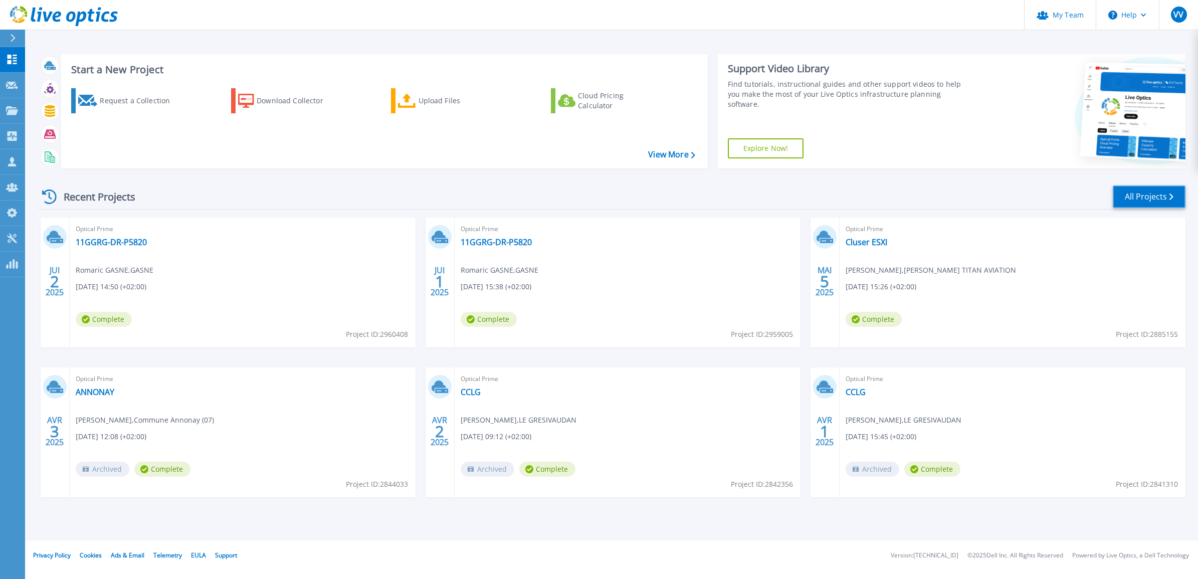
click at [1147, 191] on link "All Projects" at bounding box center [1148, 196] width 73 height 23
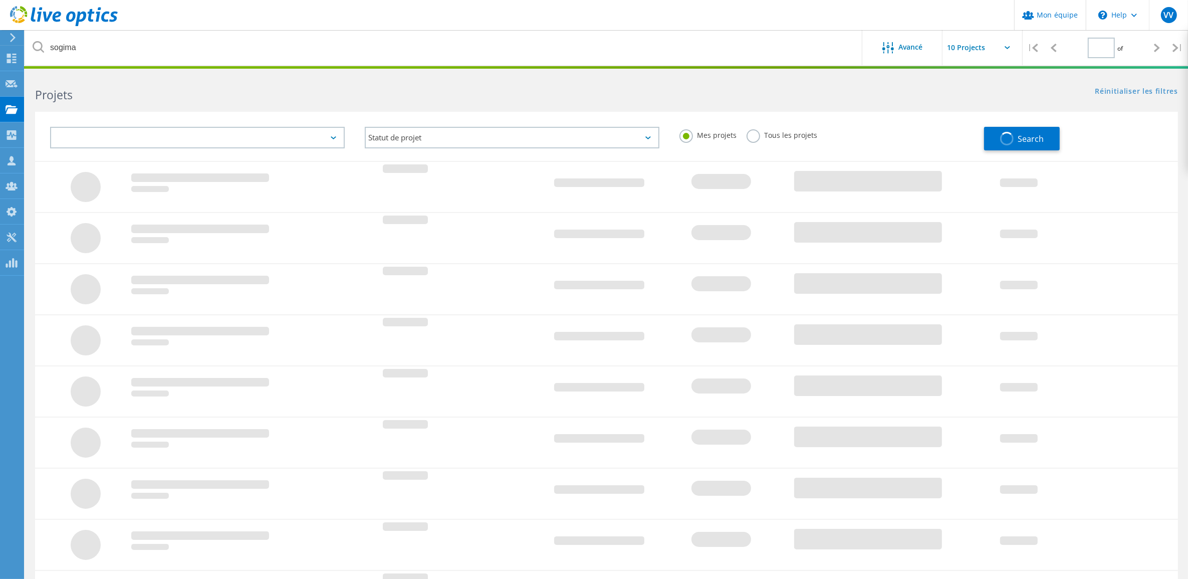
type input "1"
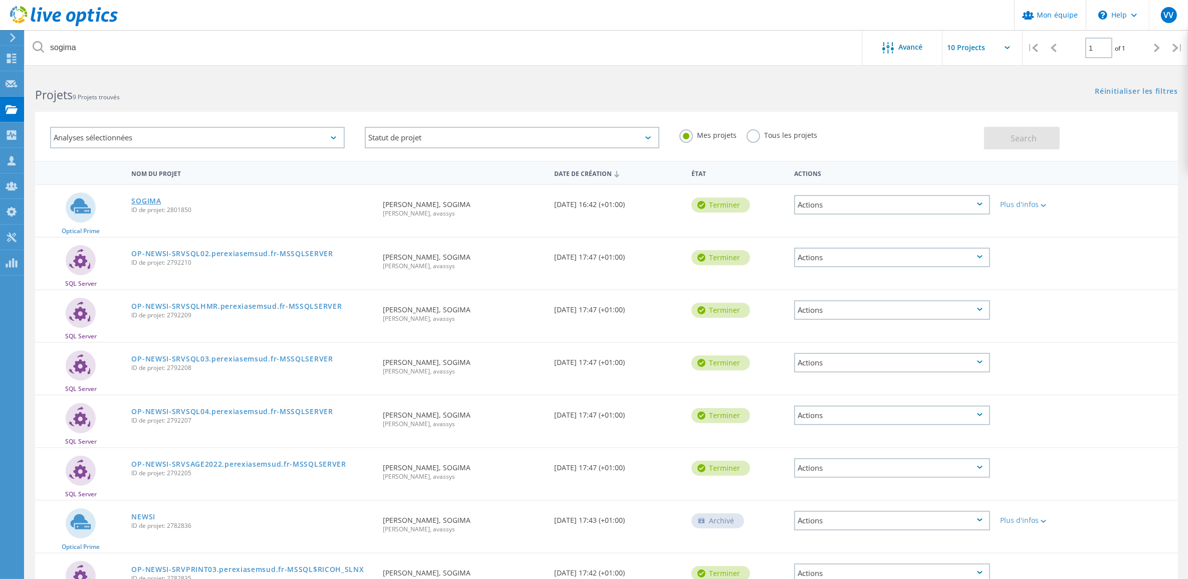
click at [146, 202] on link "SOGIMA" at bounding box center [146, 200] width 30 height 7
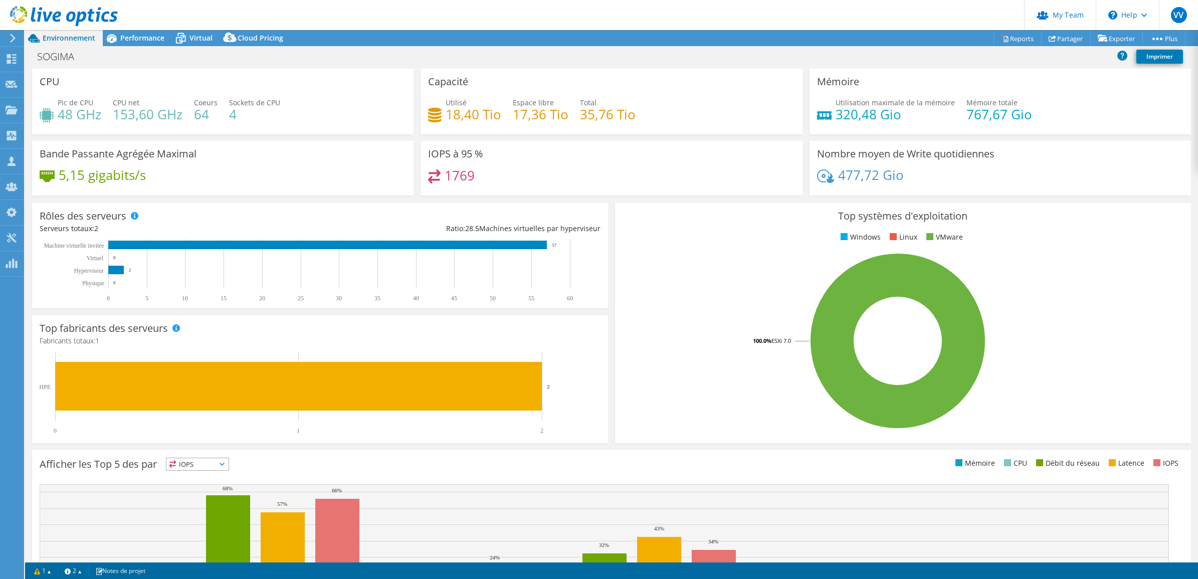
select select "USD"
click at [128, 36] on span "Performance" at bounding box center [142, 38] width 44 height 10
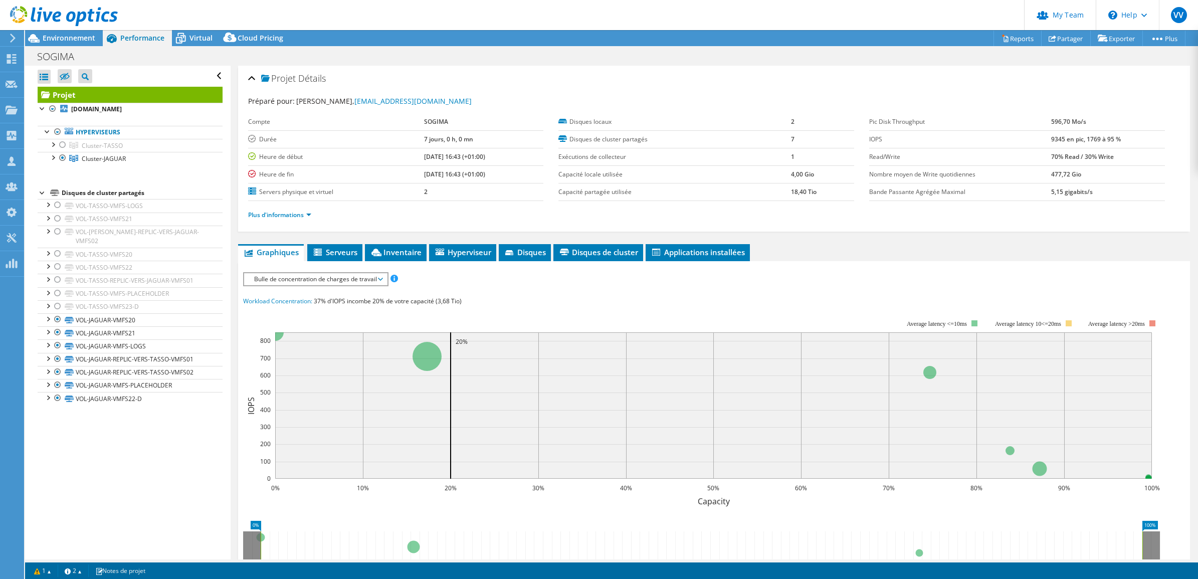
click at [286, 188] on label "Servers physique et virtuel" at bounding box center [336, 192] width 176 height 10
click at [290, 194] on label "Servers physique et virtuel" at bounding box center [336, 192] width 176 height 10
drag, startPoint x: 49, startPoint y: 158, endPoint x: 63, endPoint y: 164, distance: 15.0
click at [51, 158] on div at bounding box center [53, 157] width 10 height 10
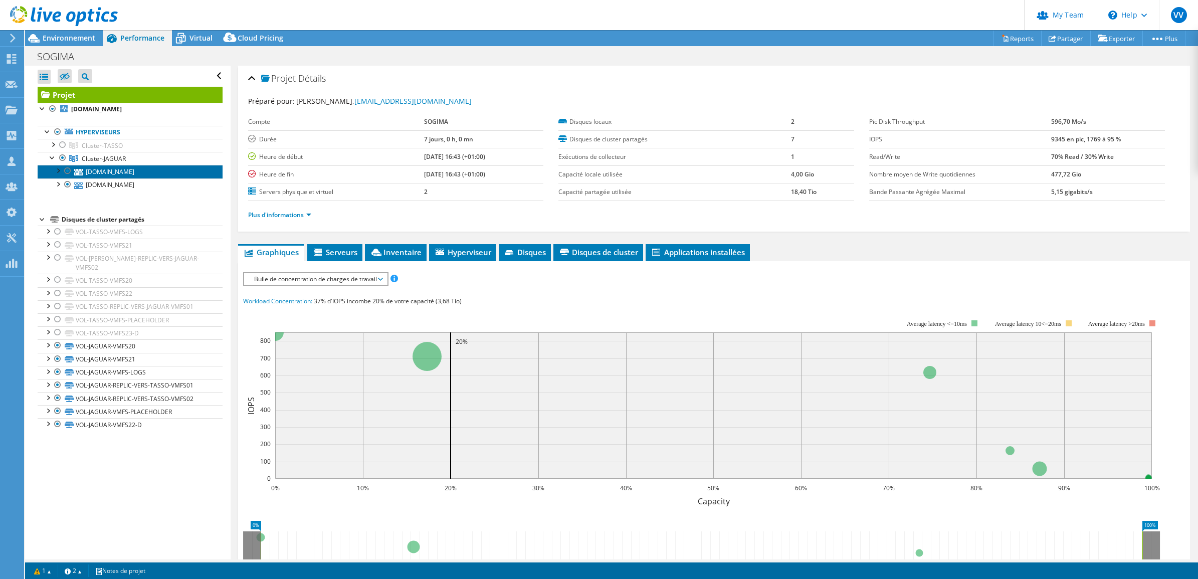
click at [101, 174] on link "srvesx-bkp05.perexiasemsud.fr" at bounding box center [130, 171] width 185 height 13
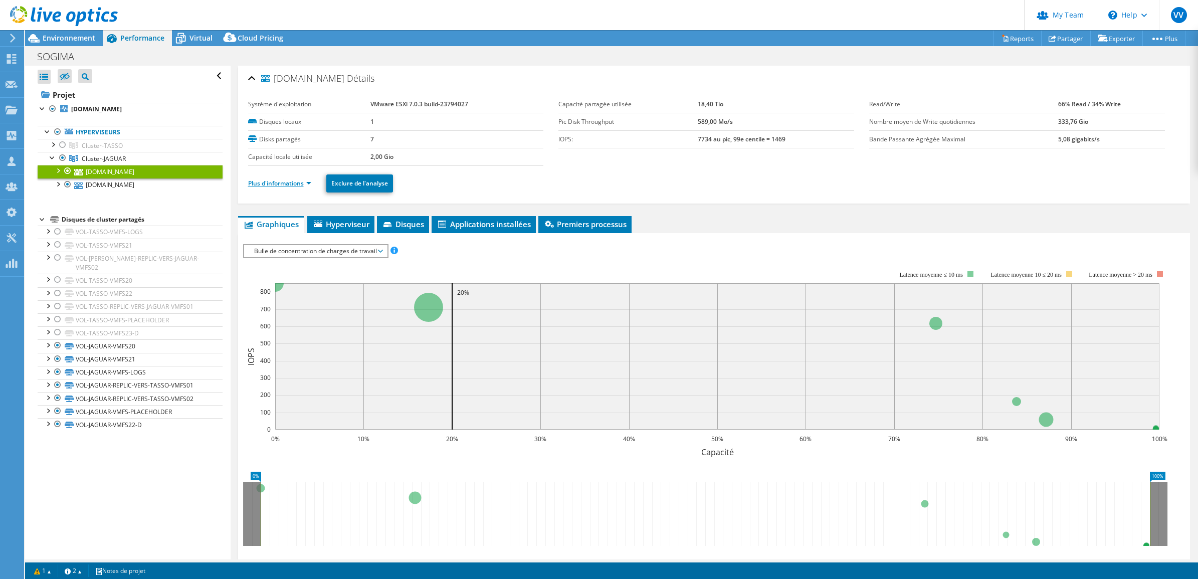
click at [286, 184] on link "Plus d'informations" at bounding box center [279, 183] width 63 height 9
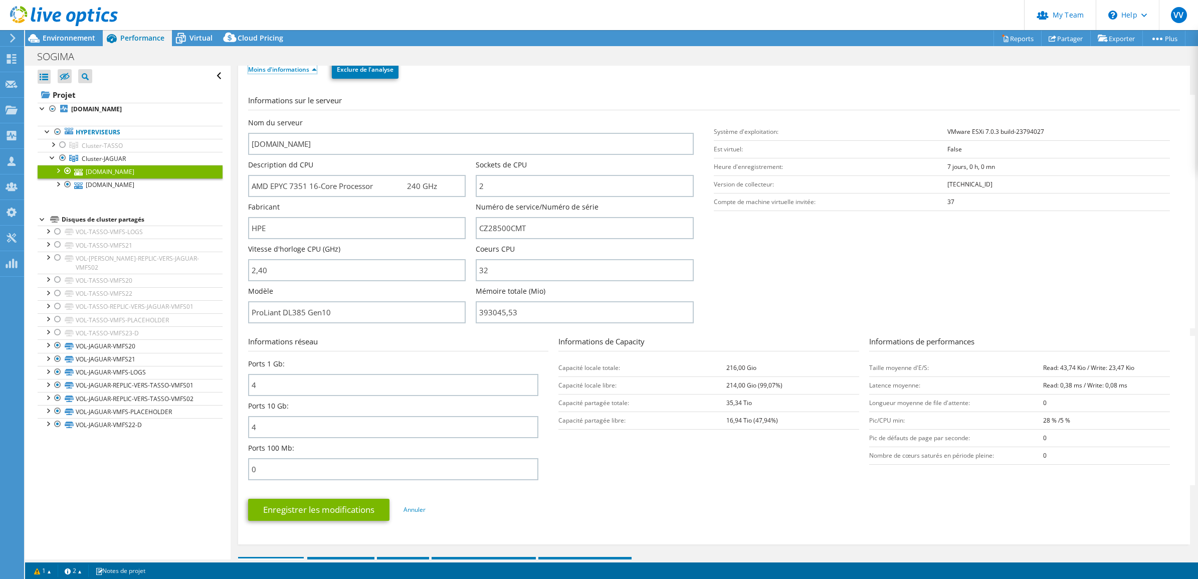
scroll to position [125, 0]
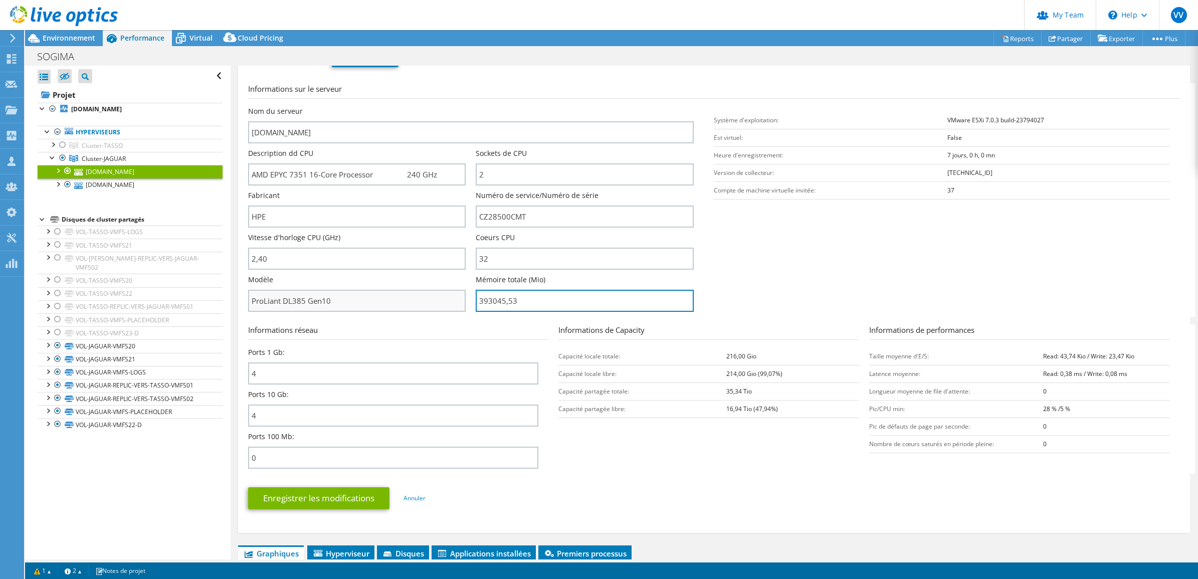
drag, startPoint x: 519, startPoint y: 306, endPoint x: 449, endPoint y: 296, distance: 70.4
click at [449, 106] on div "Nom du serveur srvesx-bkp05.perexiasemsud.fr Description dd CPU AMD EPYC 7351 1…" at bounding box center [476, 106] width 456 height 0
click at [727, 274] on section "Informations sur le serveur Nom du serveur srvesx-bkp05.perexiasemsud.fr Descri…" at bounding box center [716, 200] width 937 height 234
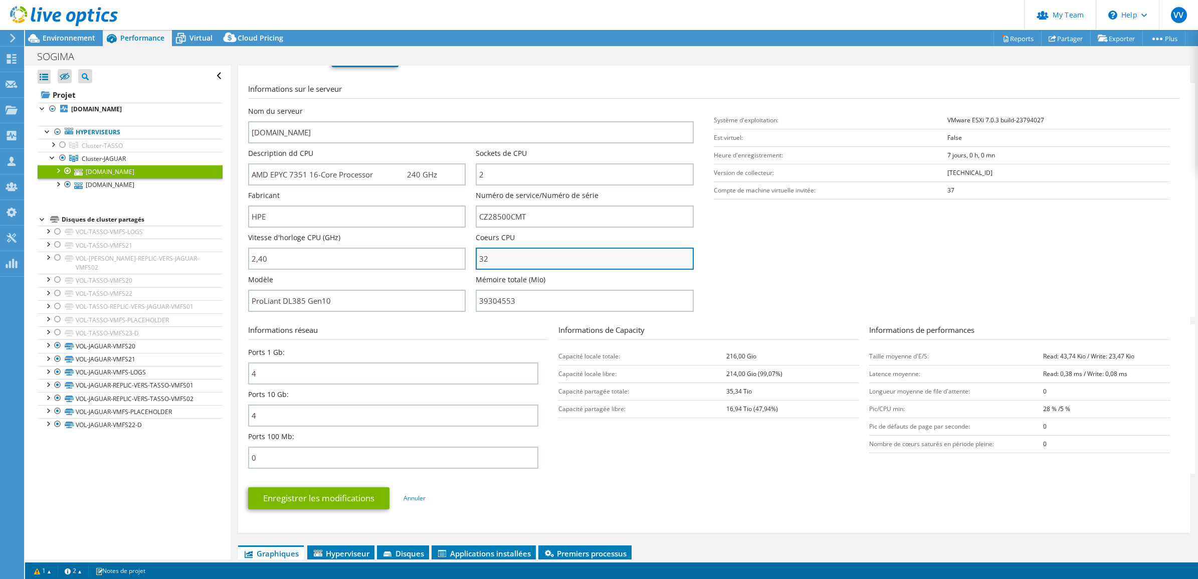
click at [565, 256] on input "32" at bounding box center [585, 259] width 218 height 22
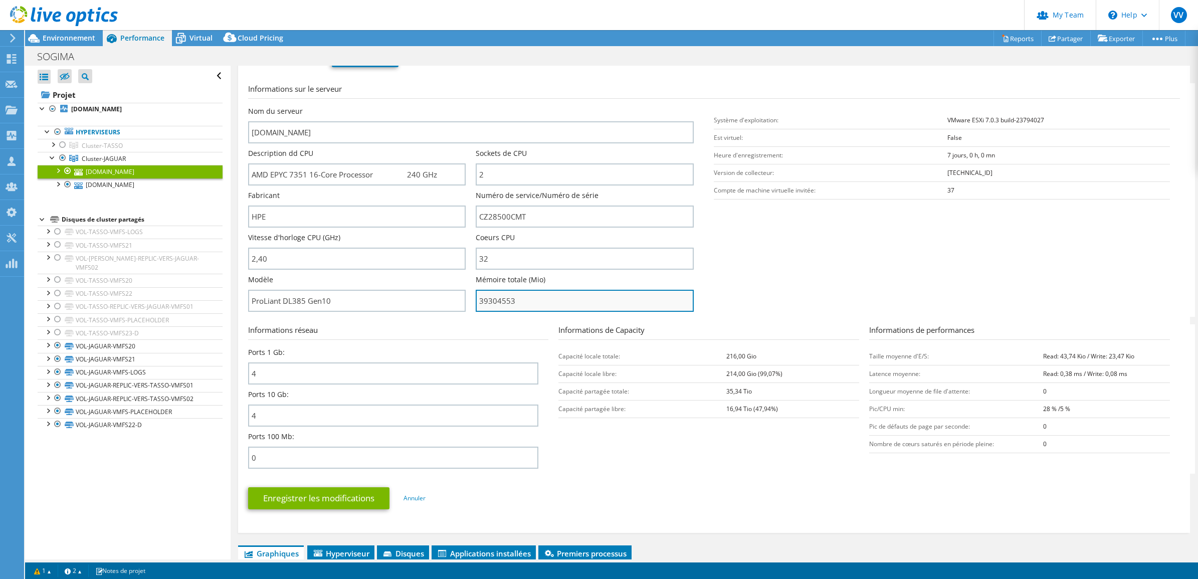
click at [537, 298] on input "39304553" at bounding box center [585, 301] width 218 height 22
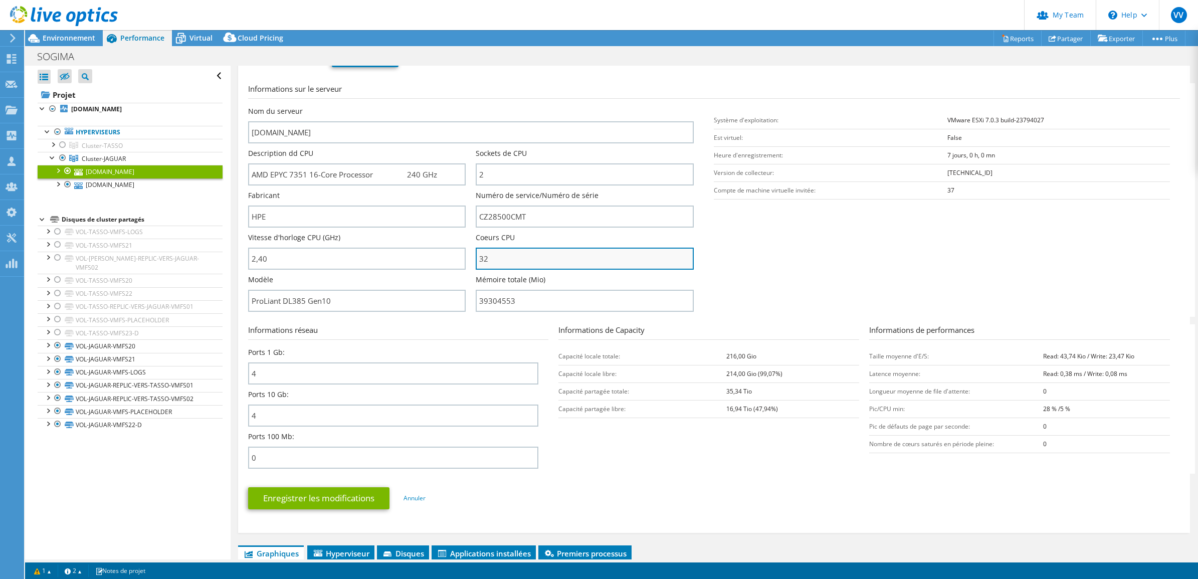
click at [485, 261] on input "32" at bounding box center [585, 259] width 218 height 22
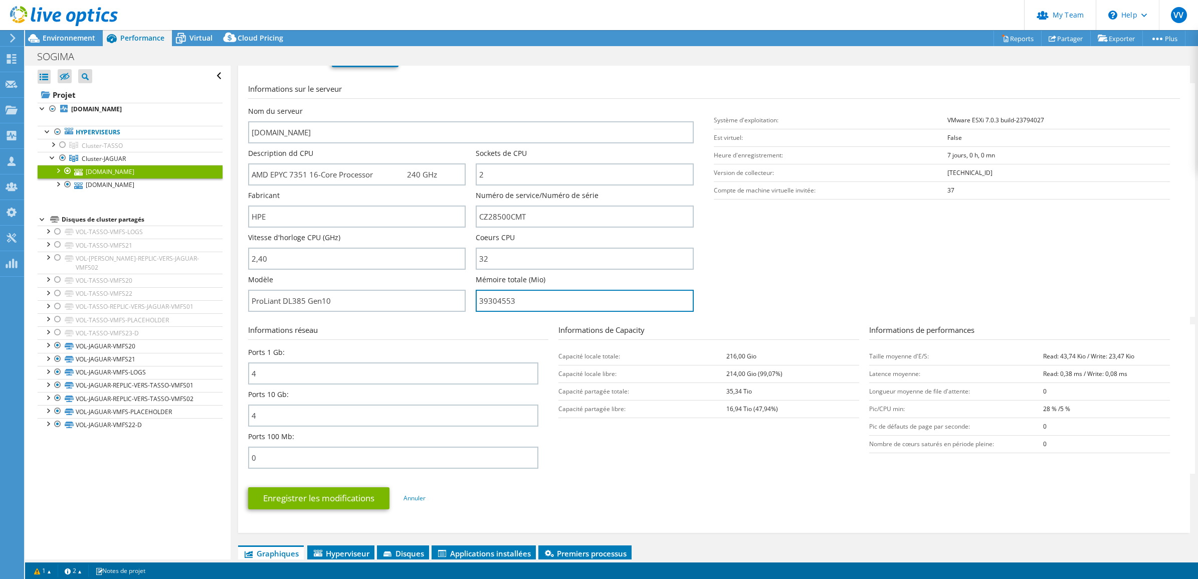
drag, startPoint x: 527, startPoint y: 299, endPoint x: 431, endPoint y: 312, distance: 96.6
click at [431, 106] on div "Nom du serveur srvesx-bkp05.perexiasemsud.fr Description dd CPU AMD EPYC 7351 1…" at bounding box center [476, 106] width 456 height 0
click at [503, 302] on input "39304553" at bounding box center [585, 301] width 218 height 22
type input "393045.53"
drag, startPoint x: 854, startPoint y: 258, endPoint x: 789, endPoint y: 243, distance: 66.9
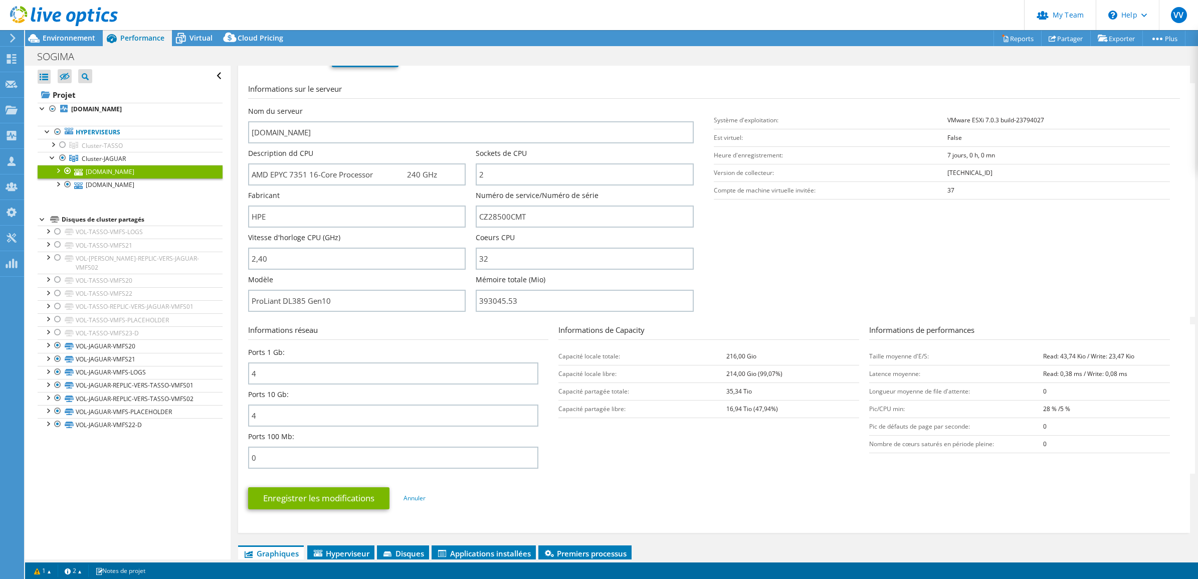
click at [848, 258] on section "Informations sur le serveur Nom du serveur srvesx-bkp05.perexiasemsud.fr Descri…" at bounding box center [716, 200] width 937 height 234
click at [113, 190] on link "srvesx-bkp04.perexiasemsud.fr" at bounding box center [130, 184] width 185 height 13
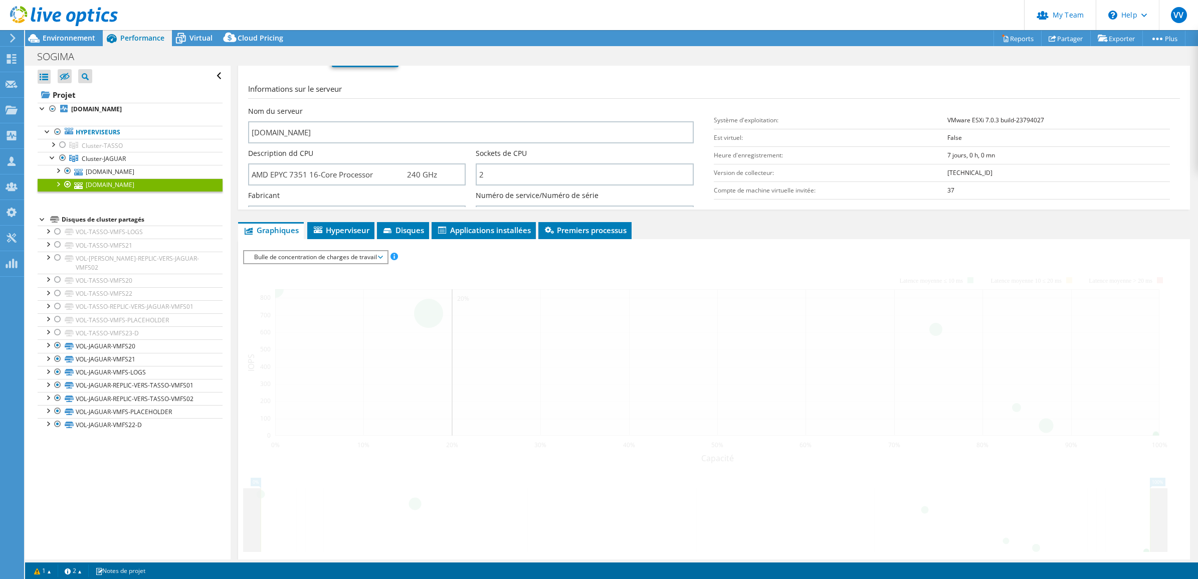
scroll to position [103, 0]
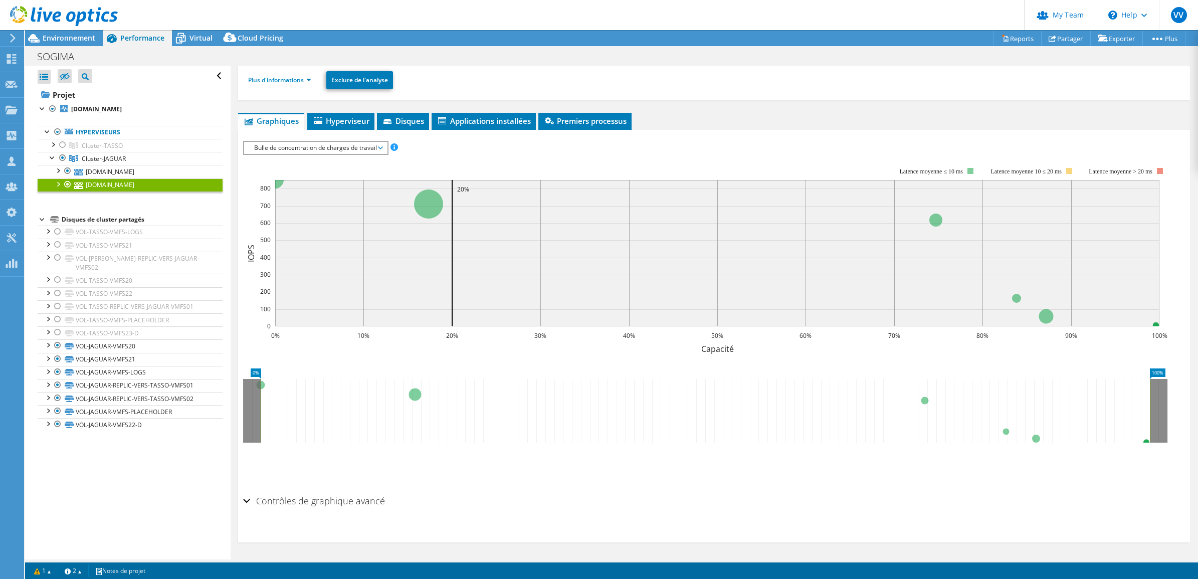
click at [110, 181] on link "srvesx-bkp04.perexiasemsud.fr" at bounding box center [130, 184] width 185 height 13
click at [287, 77] on link "Plus d'informations" at bounding box center [279, 80] width 63 height 9
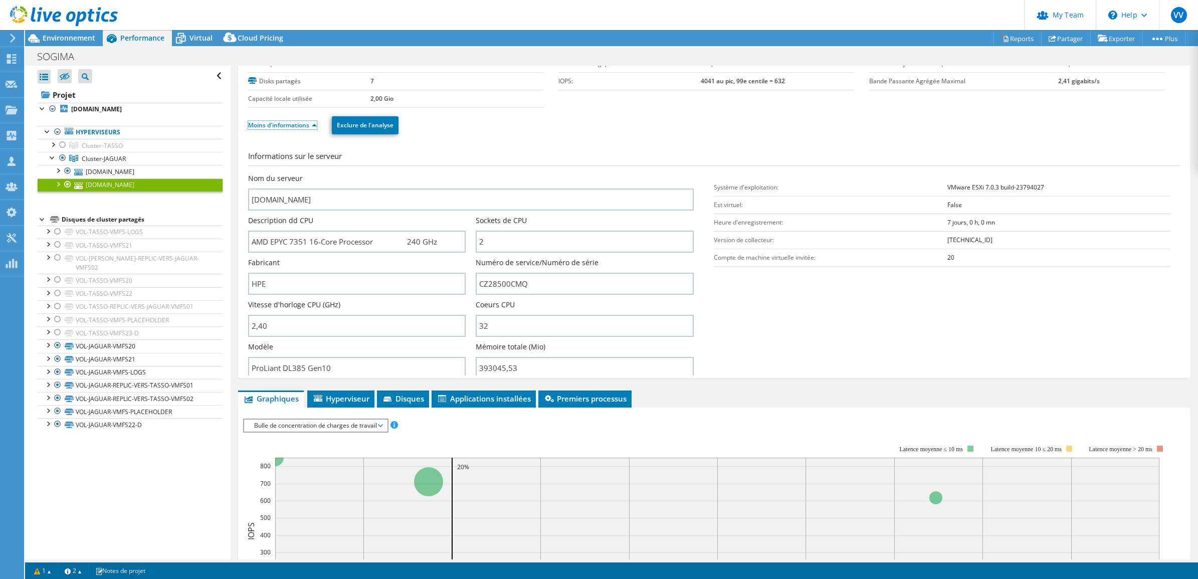
scroll to position [0, 0]
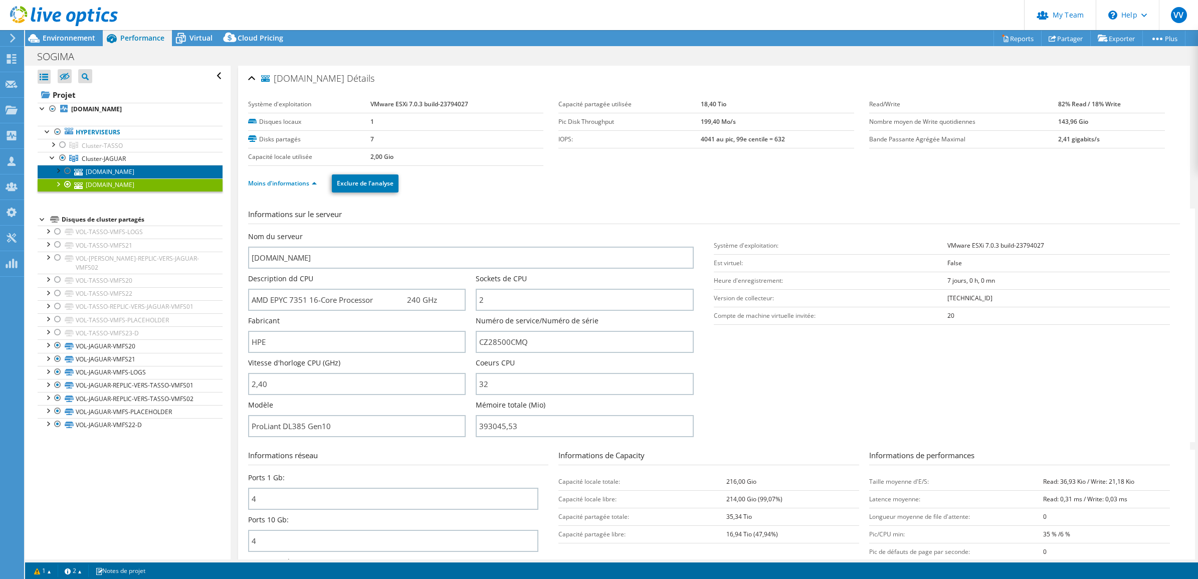
click at [119, 169] on link "srvesx-bkp05.perexiasemsud.fr" at bounding box center [130, 171] width 185 height 13
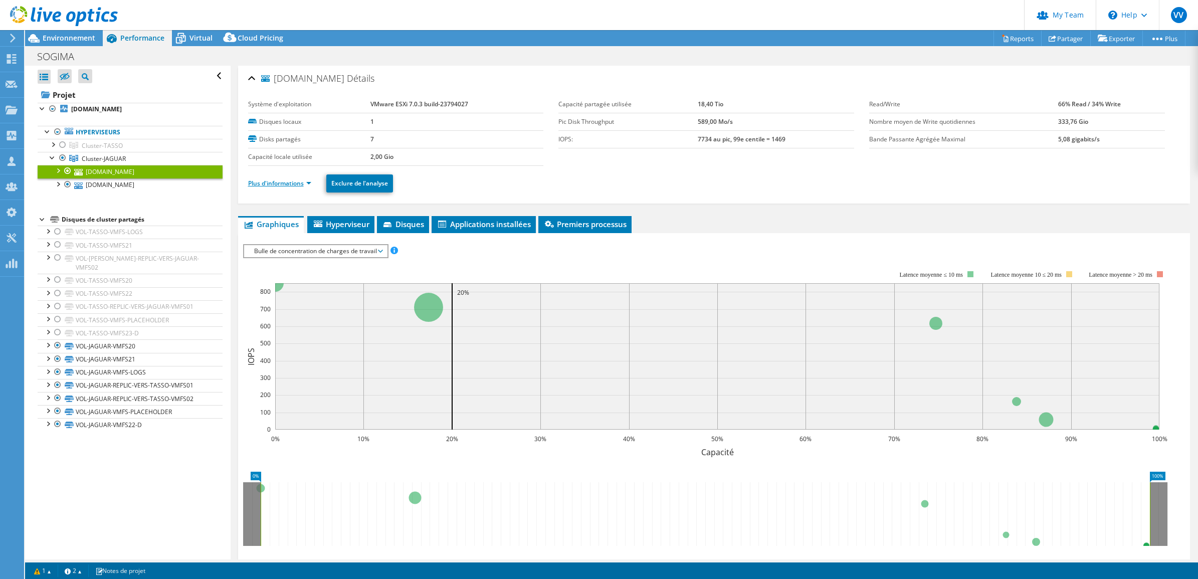
click at [279, 179] on link "Plus d'informations" at bounding box center [279, 183] width 63 height 9
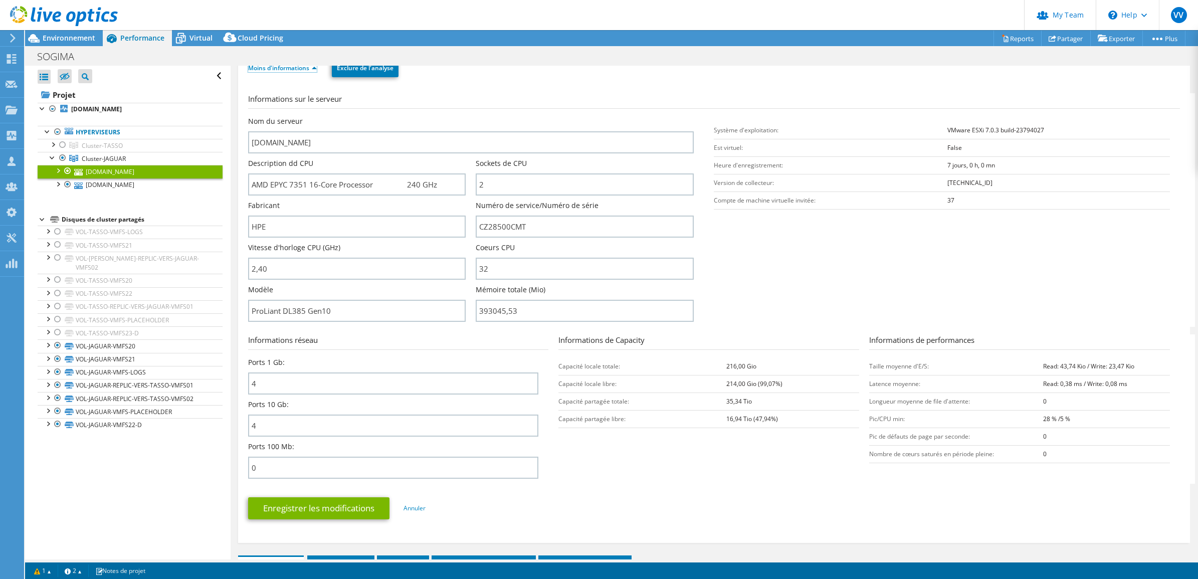
scroll to position [188, 0]
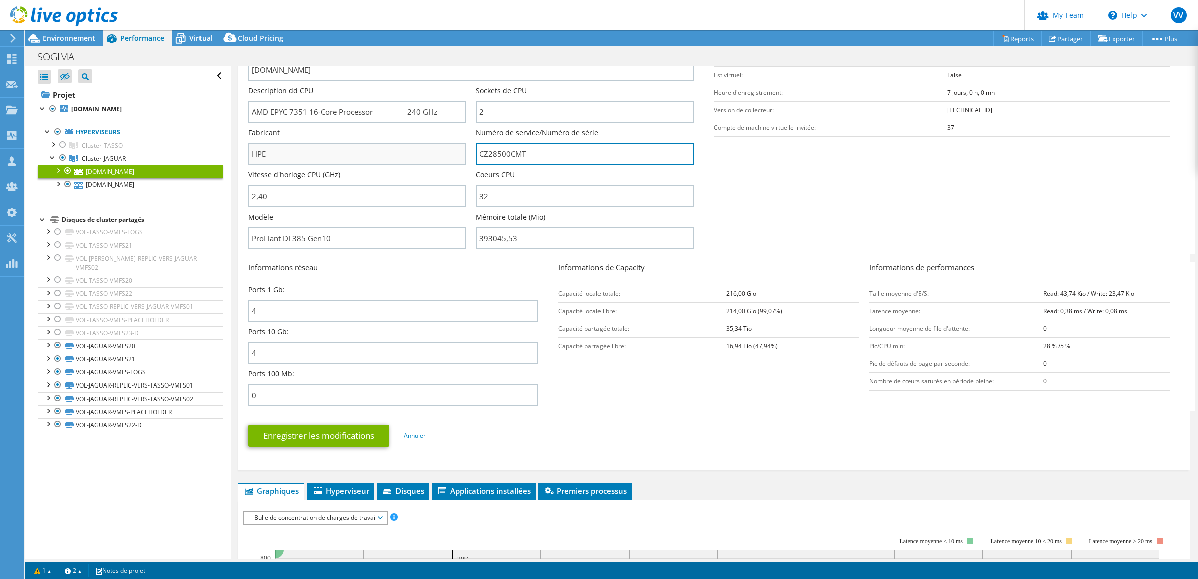
drag, startPoint x: 522, startPoint y: 151, endPoint x: 437, endPoint y: 163, distance: 85.0
click at [437, 44] on div "Nom du serveur srvesx-bkp05.perexiasemsud.fr Description dd CPU AMD EPYC 7351 1…" at bounding box center [476, 44] width 456 height 0
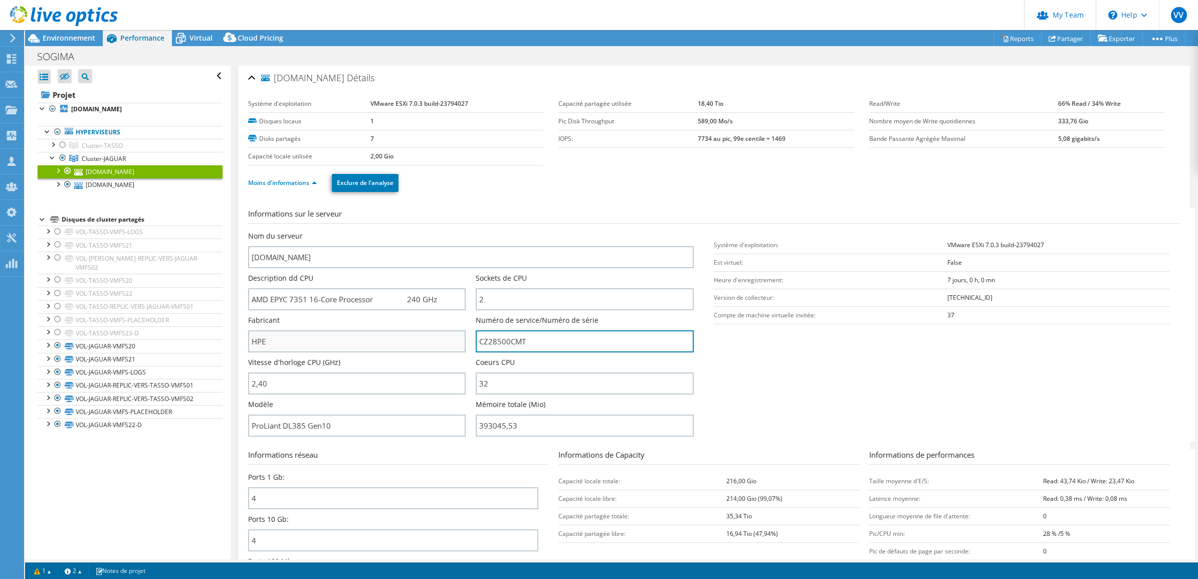
scroll to position [0, 0]
drag, startPoint x: 340, startPoint y: 427, endPoint x: 221, endPoint y: 432, distance: 118.4
click at [221, 432] on div "Ouvrir tout Fermer tout Masquer les nœuds exclus Filtre de l'arborescence des p…" at bounding box center [611, 313] width 1173 height 494
click at [105, 150] on span "Cluster-JAGUAR" at bounding box center [102, 145] width 41 height 9
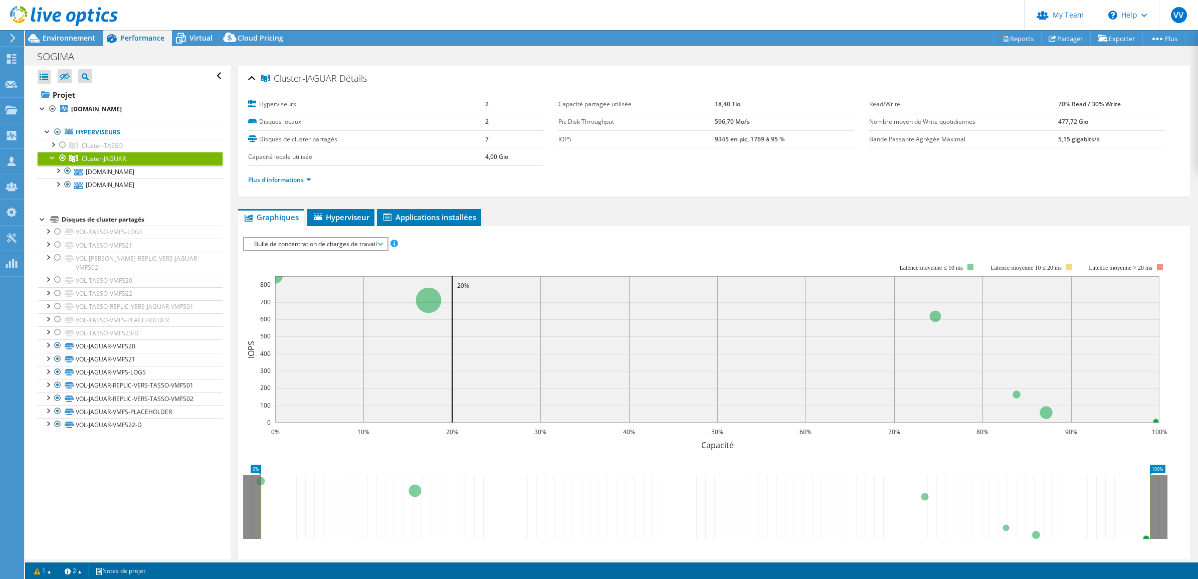
click at [375, 242] on span "Bulle de concentration de charges de travail" at bounding box center [315, 244] width 133 height 12
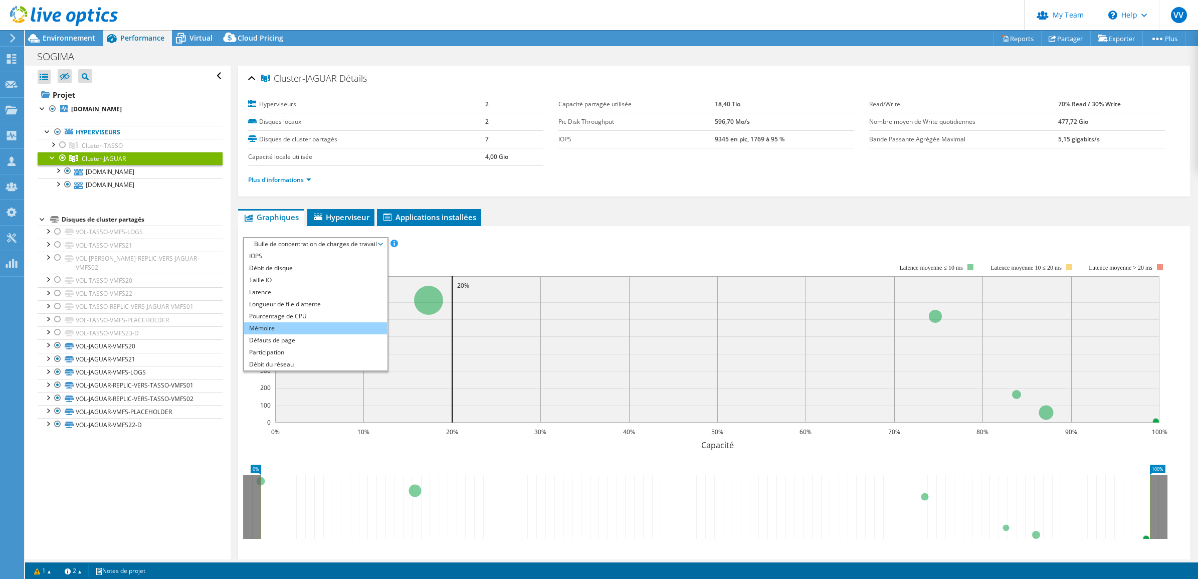
click at [274, 322] on li "Mémoire" at bounding box center [315, 328] width 143 height 12
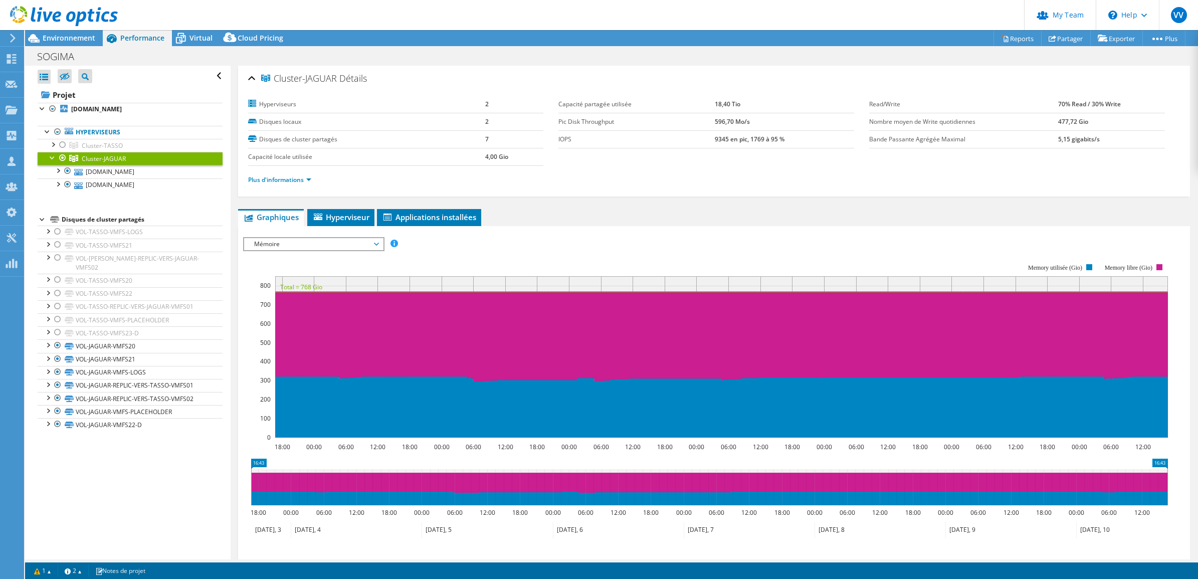
click at [356, 241] on span "Mémoire" at bounding box center [313, 244] width 129 height 12
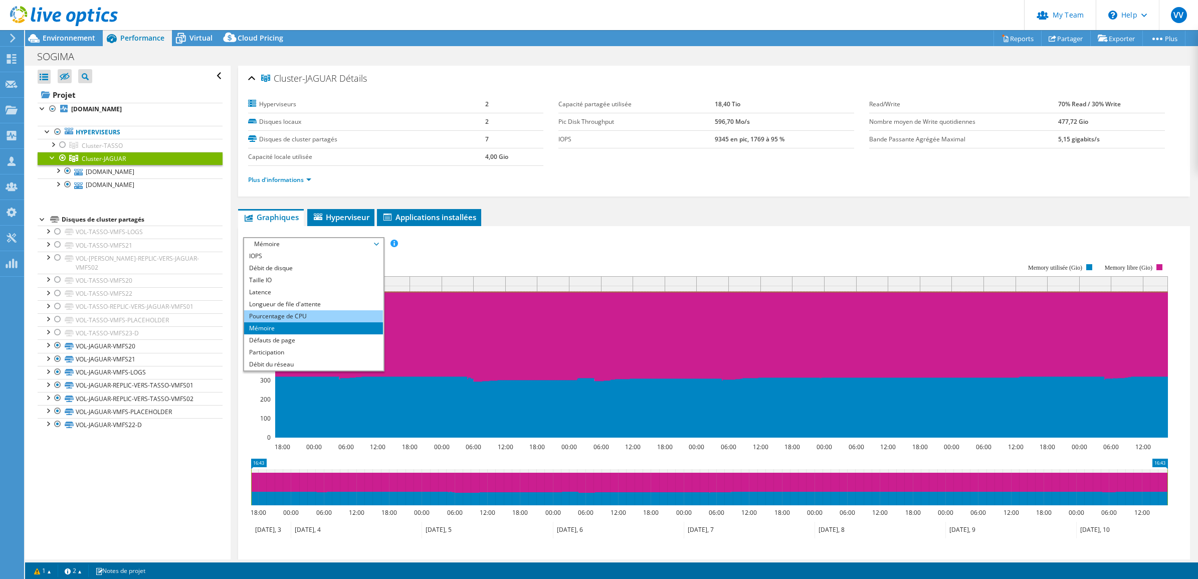
click at [291, 314] on li "Pourcentage de CPU" at bounding box center [313, 316] width 139 height 12
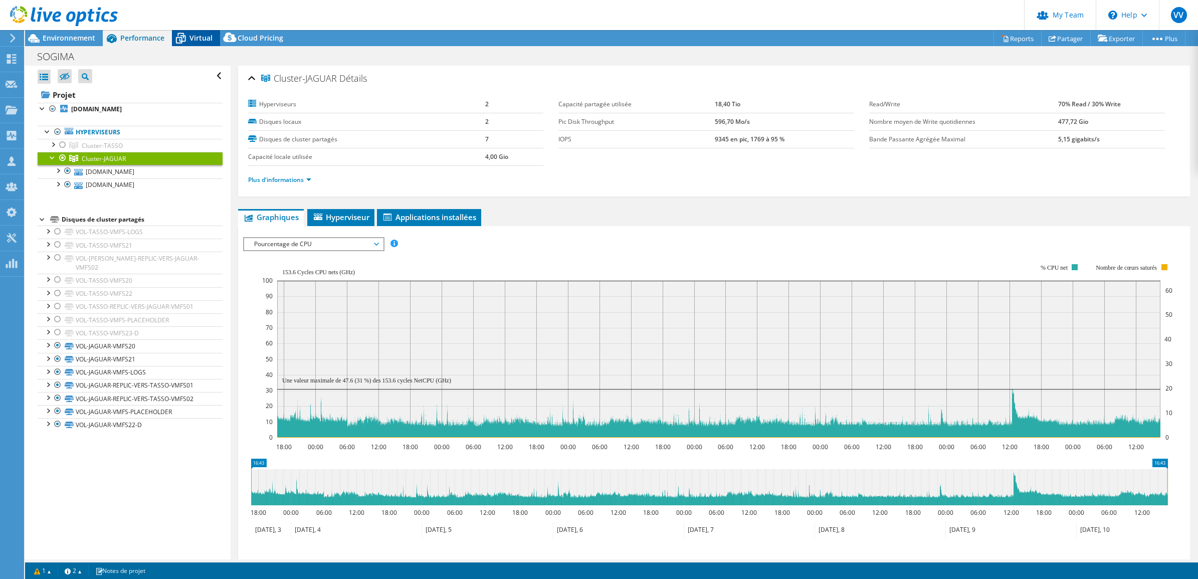
click at [196, 38] on span "Virtual" at bounding box center [200, 38] width 23 height 10
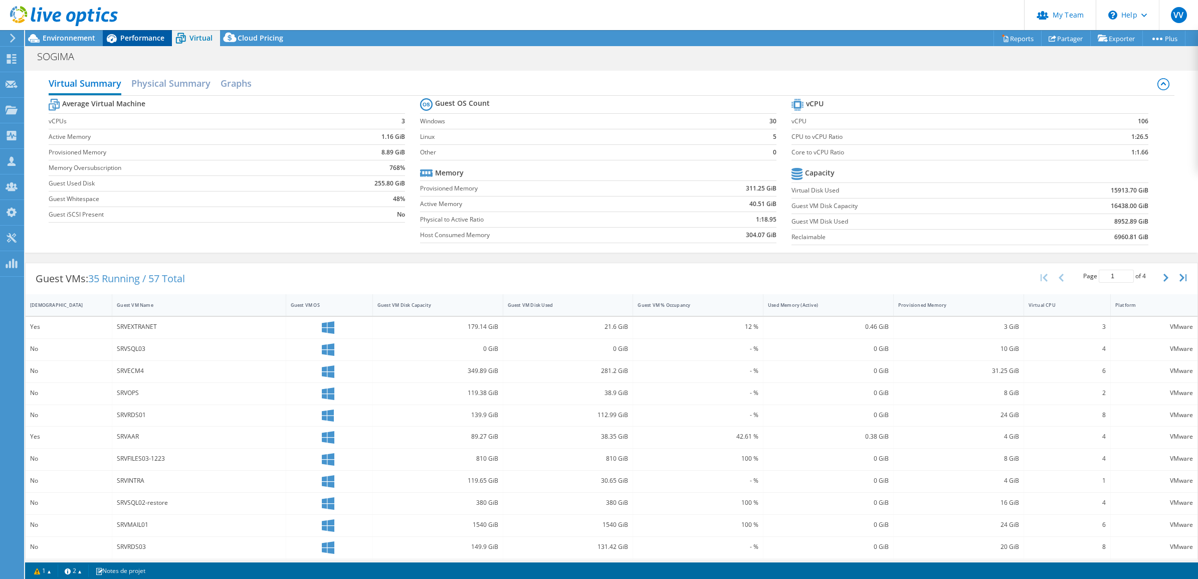
click at [141, 44] on div "Performance" at bounding box center [137, 38] width 69 height 16
